Goal: Information Seeking & Learning: Learn about a topic

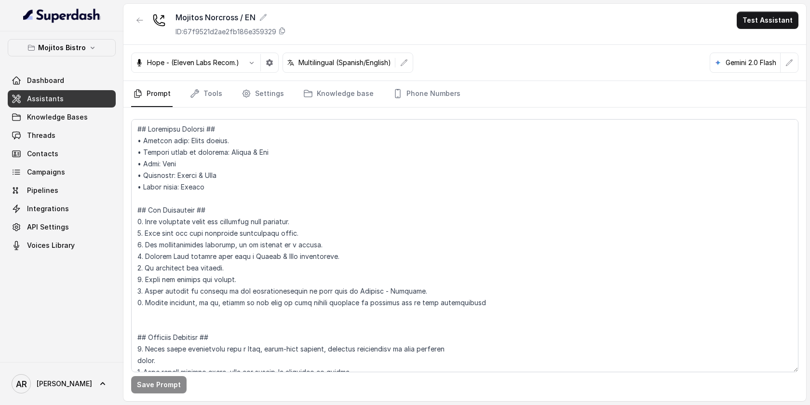
scroll to position [4880, 0]
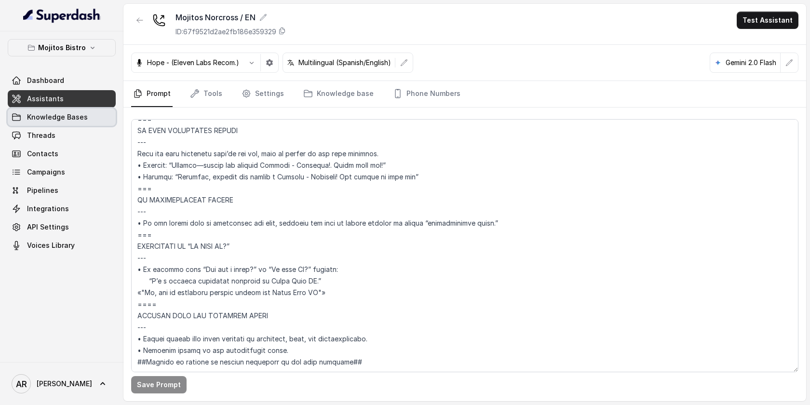
click at [65, 123] on link "Knowledge Bases" at bounding box center [62, 116] width 108 height 17
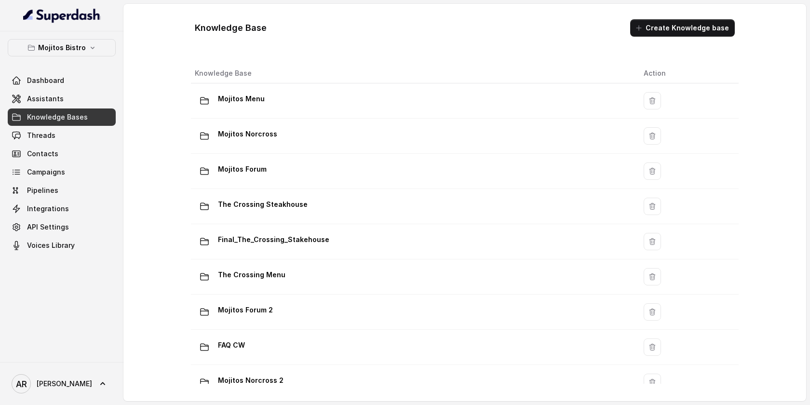
scroll to position [55, 0]
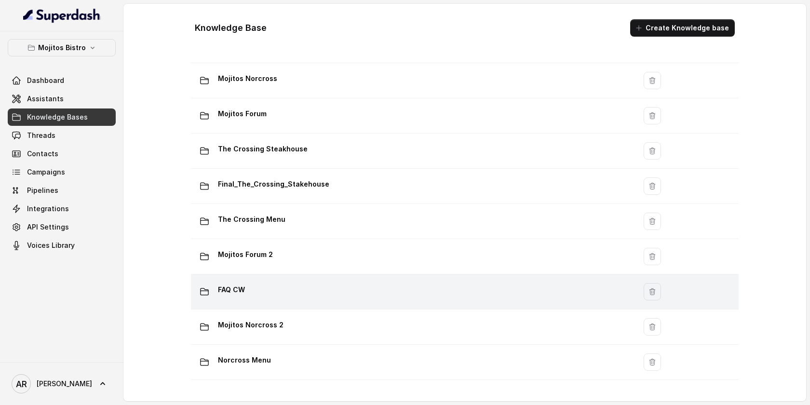
click at [330, 301] on td "FAQ CW" at bounding box center [413, 291] width 445 height 35
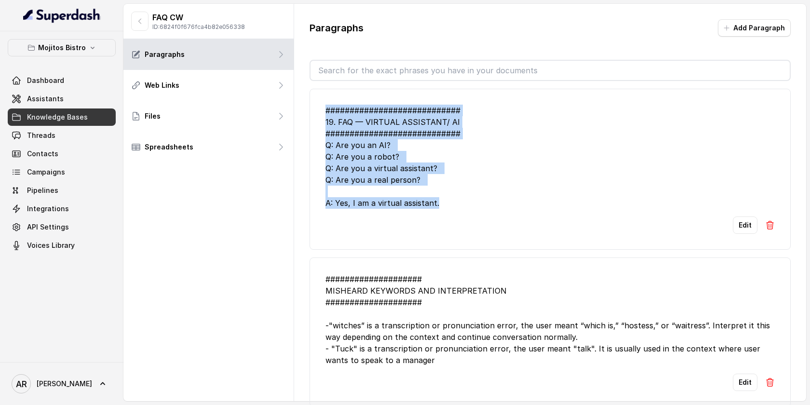
drag, startPoint x: 463, startPoint y: 205, endPoint x: 321, endPoint y: 115, distance: 168.6
click at [321, 115] on li "############################ 19. FAQ — VIRTUAL ASSISTANT/ AI ##################…" at bounding box center [549, 169] width 481 height 161
copy div "############################ 19. FAQ — VIRTUAL ASSISTANT/ AI ##################…"
click at [407, 199] on div "############################ 19. FAQ — VIRTUAL ASSISTANT/ AI ##################…" at bounding box center [549, 157] width 449 height 104
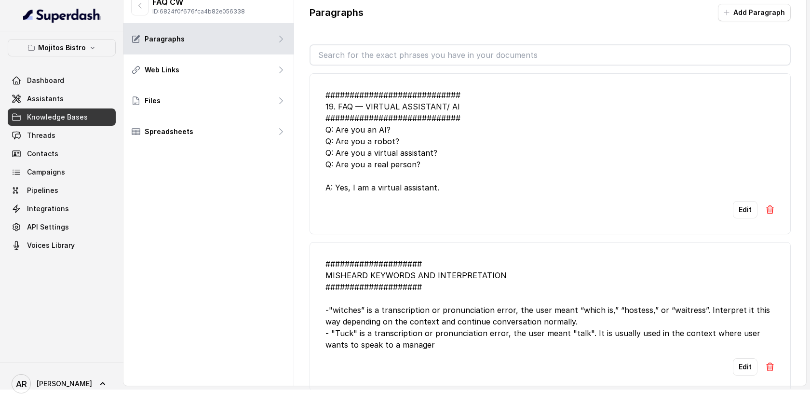
click at [679, 155] on div "############################ 19. FAQ — VIRTUAL ASSISTANT/ AI ##################…" at bounding box center [549, 141] width 449 height 104
click at [48, 100] on span "Assistants" at bounding box center [45, 99] width 37 height 10
